Goal: Information Seeking & Learning: Learn about a topic

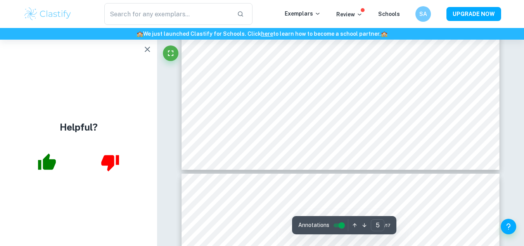
scroll to position [2052, 0]
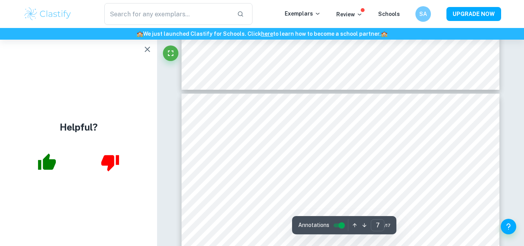
type input "6"
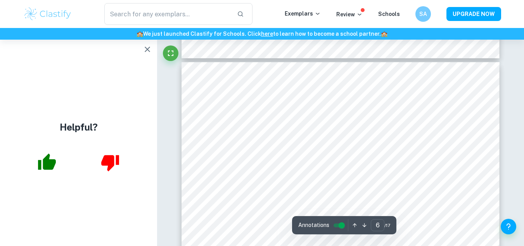
scroll to position [2157, 0]
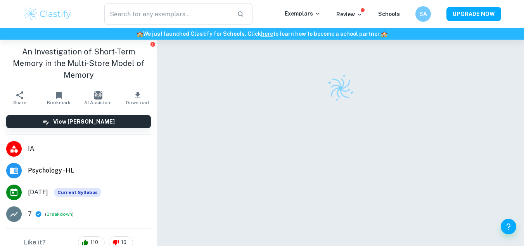
checkbox input "true"
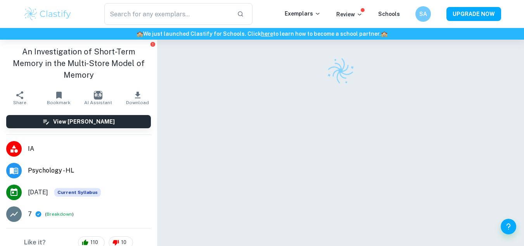
scroll to position [19, 0]
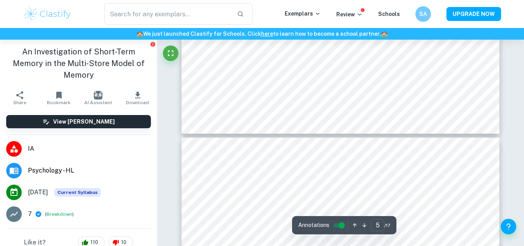
type input "6"
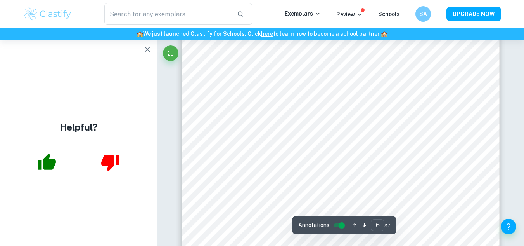
scroll to position [2202, 0]
